Goal: Transaction & Acquisition: Book appointment/travel/reservation

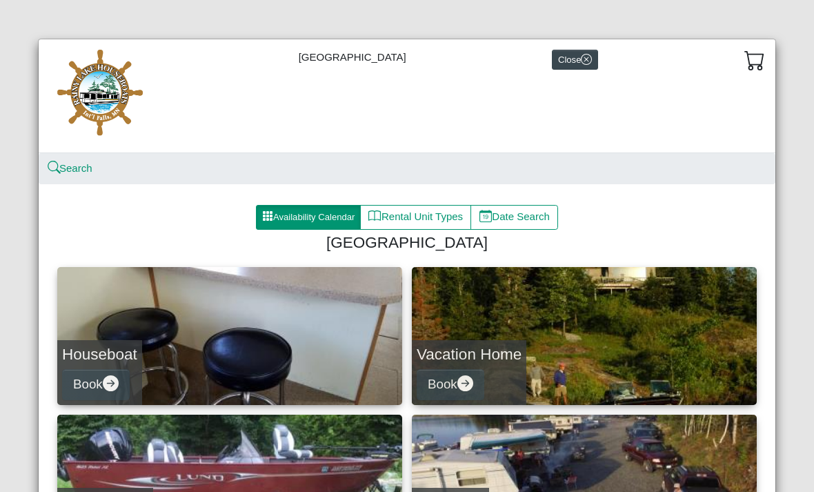
click at [90, 378] on button "Book" at bounding box center [96, 384] width 68 height 31
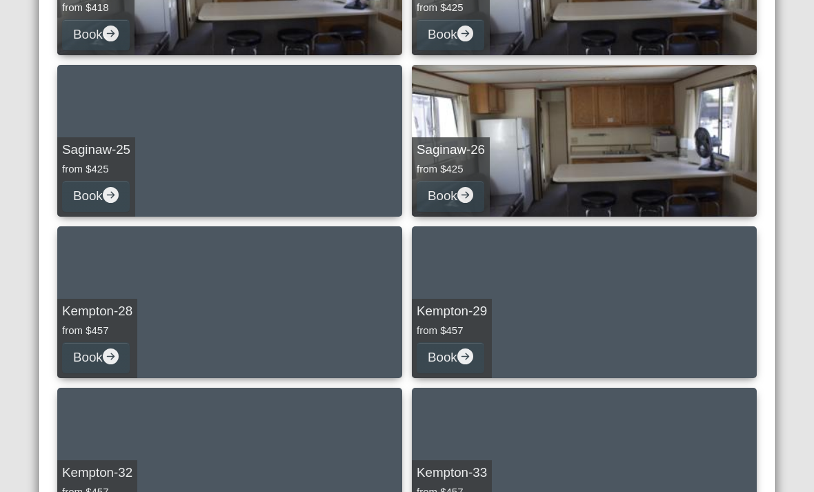
scroll to position [1163, 0]
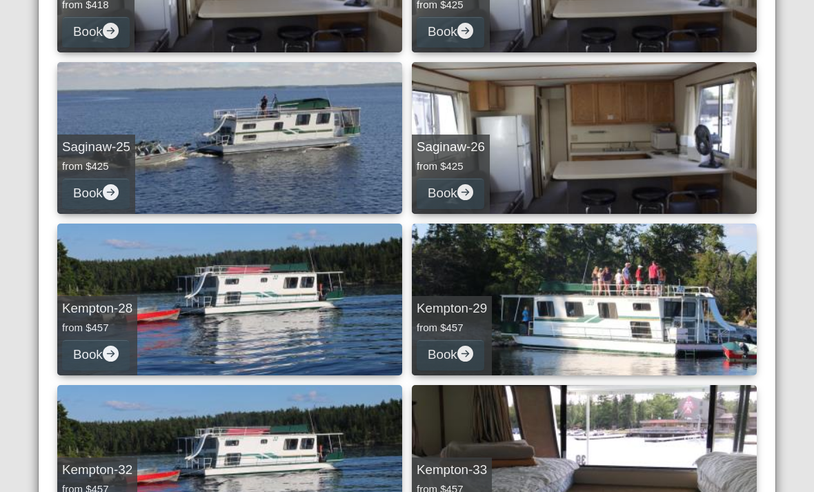
click at [286, 305] on link "Kempton-28 from $457 Book" at bounding box center [229, 299] width 345 height 152
select select "*"
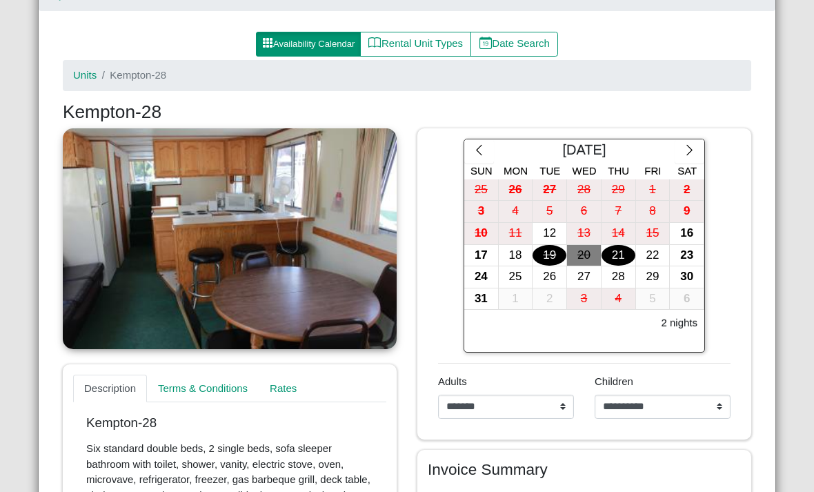
scroll to position [170, 0]
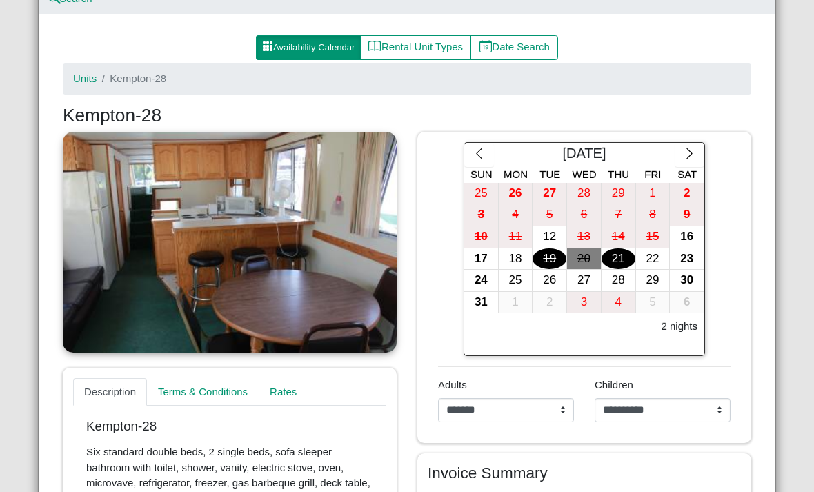
click at [321, 268] on link at bounding box center [230, 242] width 334 height 221
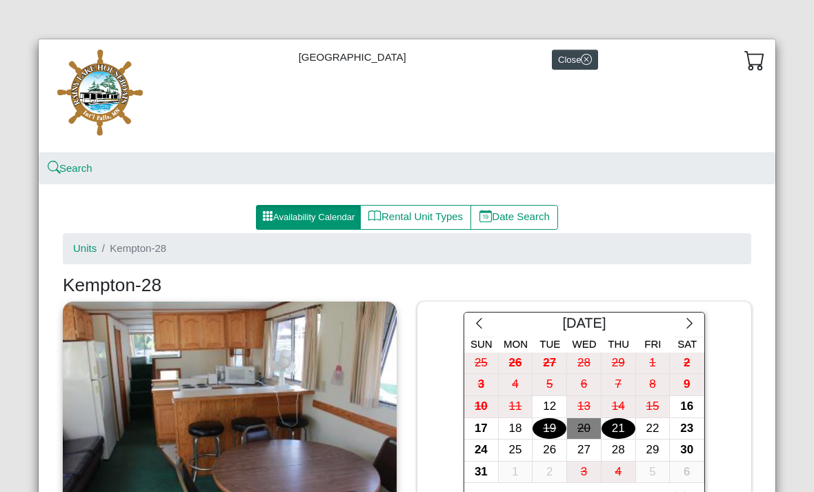
scroll to position [0, 0]
click at [415, 225] on button "Rental Unit Types" at bounding box center [415, 217] width 111 height 25
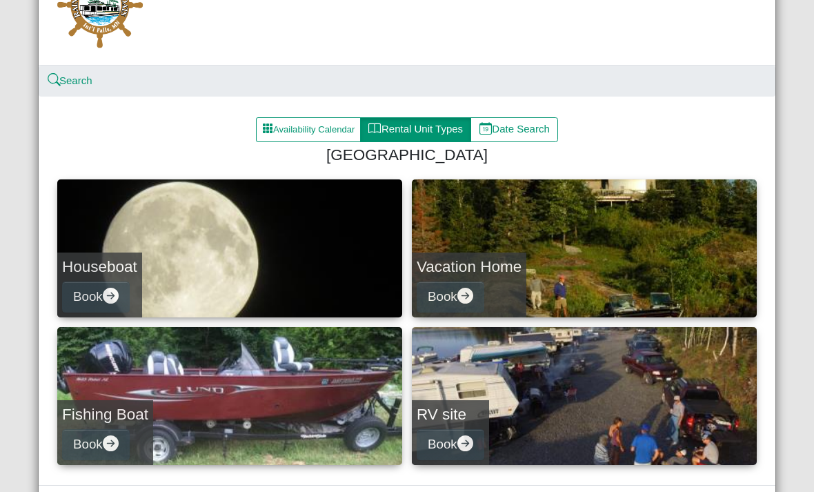
scroll to position [89, 0]
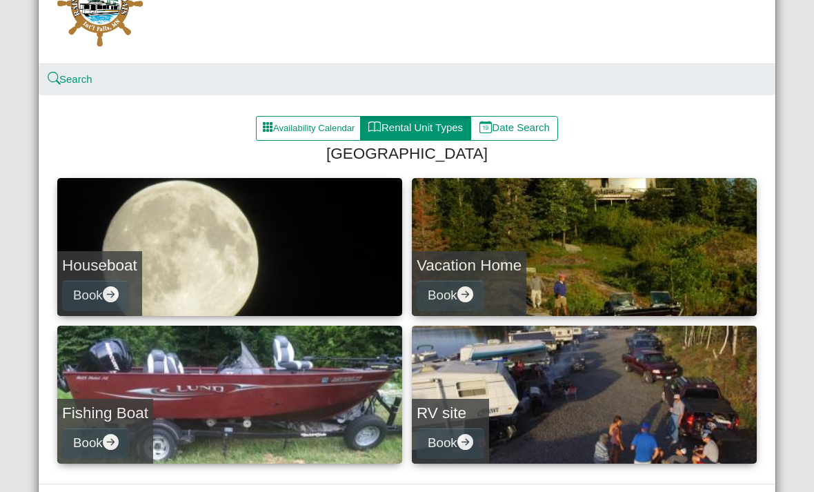
click at [288, 279] on link "Houseboat Book" at bounding box center [229, 247] width 345 height 138
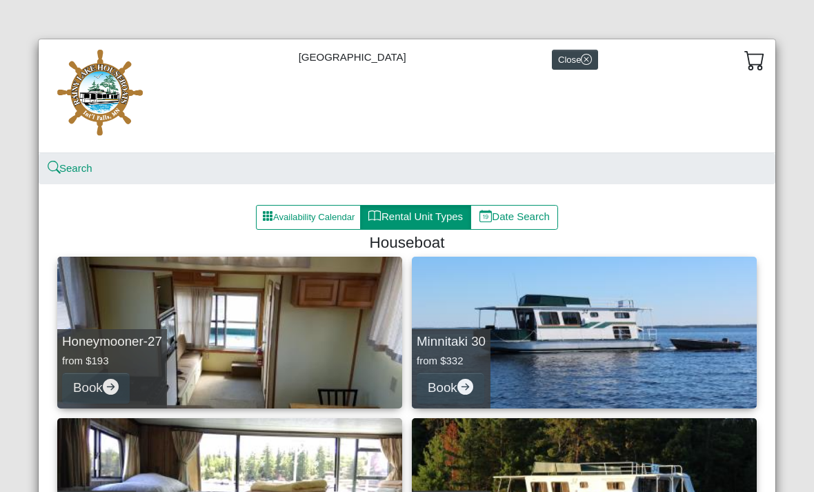
click at [273, 343] on link "Honeymooner-27 from $193 Book" at bounding box center [229, 333] width 345 height 152
select select "*"
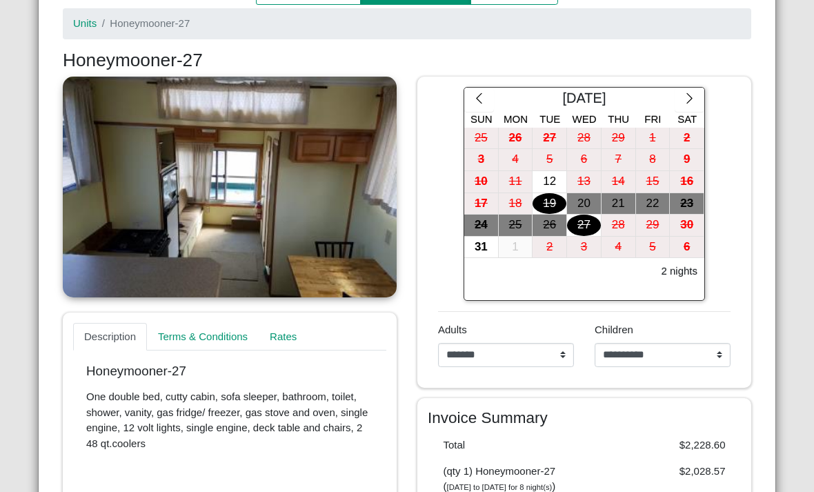
scroll to position [225, 0]
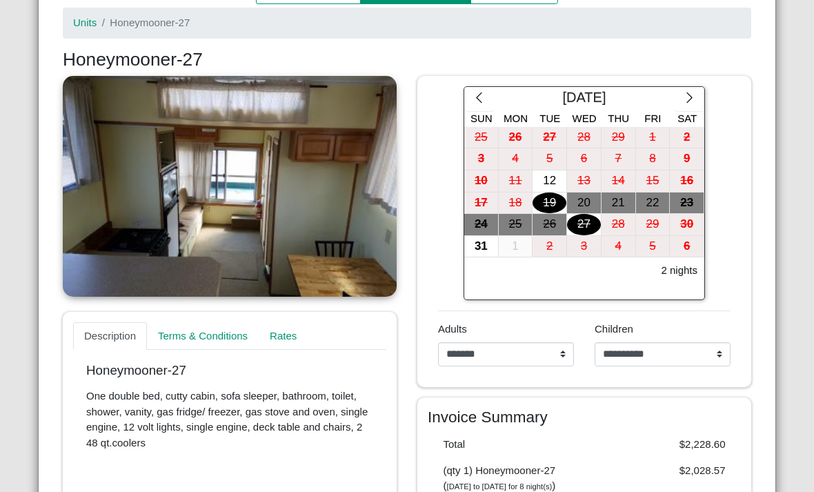
click at [316, 233] on link at bounding box center [230, 186] width 334 height 221
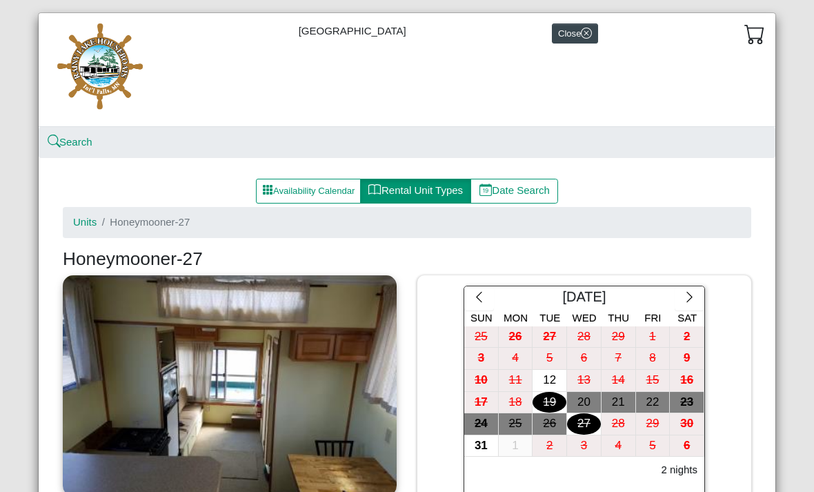
scroll to position [62, 0]
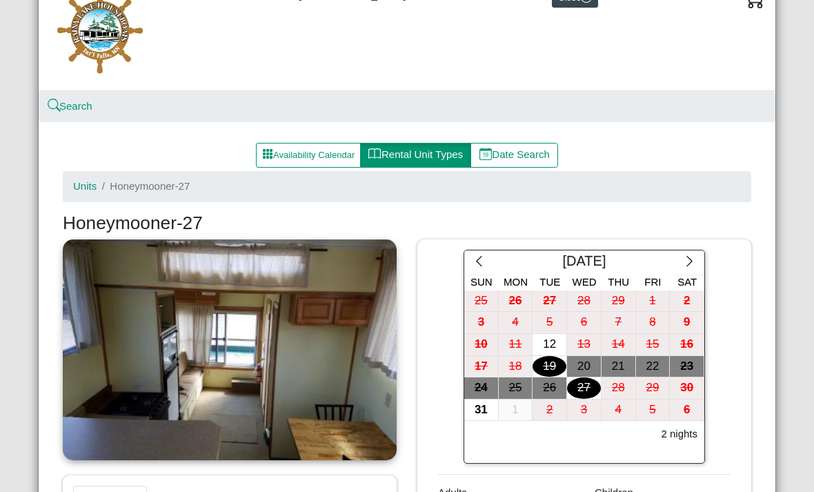
click at [321, 359] on link at bounding box center [230, 349] width 334 height 221
click at [322, 381] on link at bounding box center [230, 349] width 334 height 221
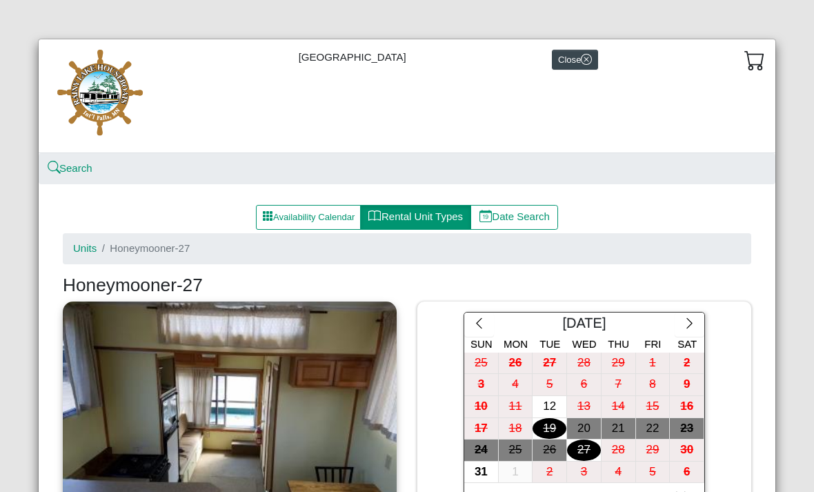
scroll to position [0, 0]
click at [570, 61] on button "Close" at bounding box center [575, 60] width 46 height 20
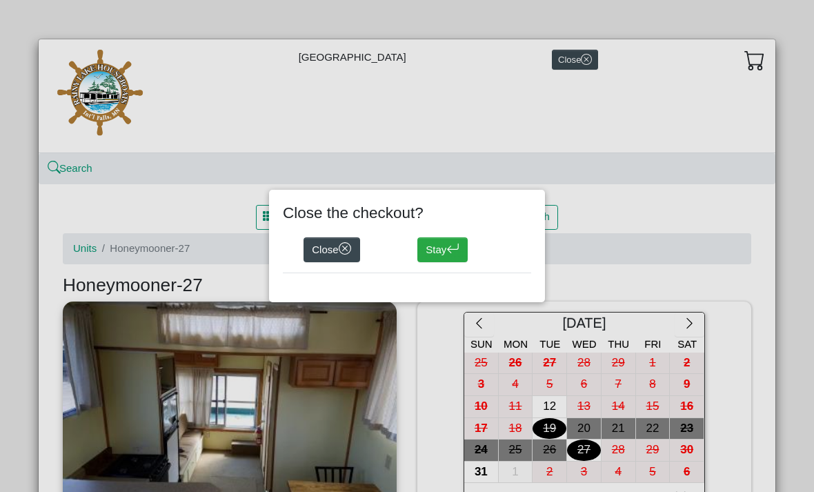
click at [336, 261] on button "Close" at bounding box center [331, 249] width 57 height 25
